Goal: Complete application form: Complete application form

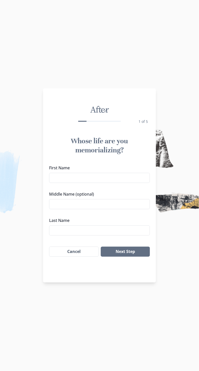
click at [126, 179] on input "First Name" at bounding box center [99, 178] width 101 height 10
click at [136, 177] on input "First Name" at bounding box center [99, 178] width 101 height 10
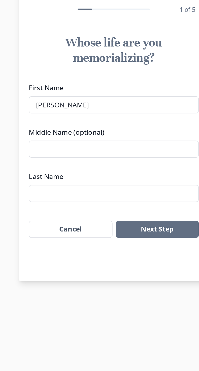
click at [58, 203] on input "Middle Name (optional)" at bounding box center [99, 204] width 101 height 10
click at [82, 179] on input "[PERSON_NAME]" at bounding box center [99, 178] width 101 height 10
type input "[PERSON_NAME]"
click at [58, 231] on input "Last Name" at bounding box center [99, 230] width 101 height 10
type input "[PERSON_NAME]"
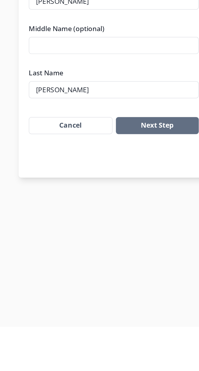
click at [139, 252] on button "Next Step" at bounding box center [125, 251] width 49 height 10
